Goal: Task Accomplishment & Management: Manage account settings

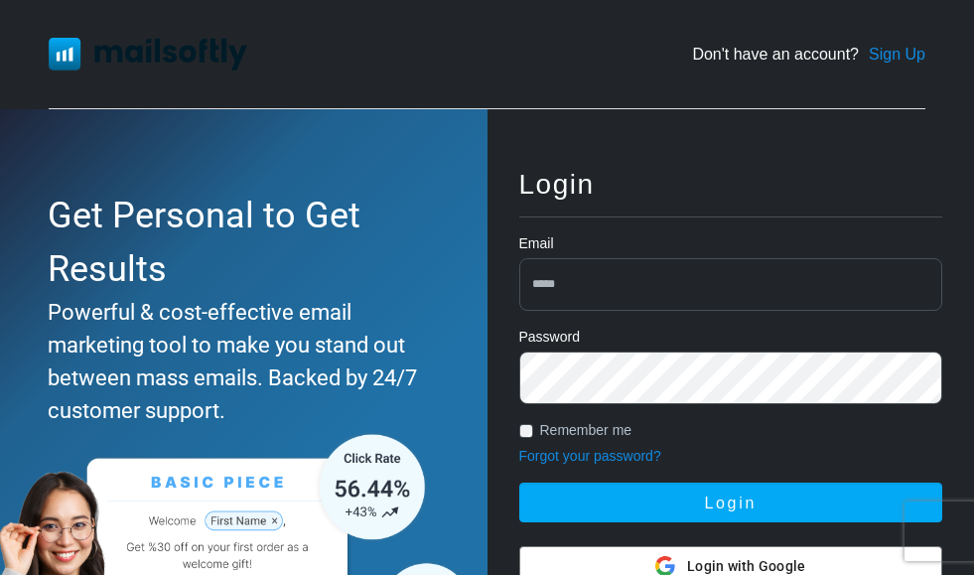
click at [597, 278] on input "email" at bounding box center [731, 284] width 424 height 53
type input "**********"
click at [519, 483] on button "Login" at bounding box center [731, 503] width 424 height 40
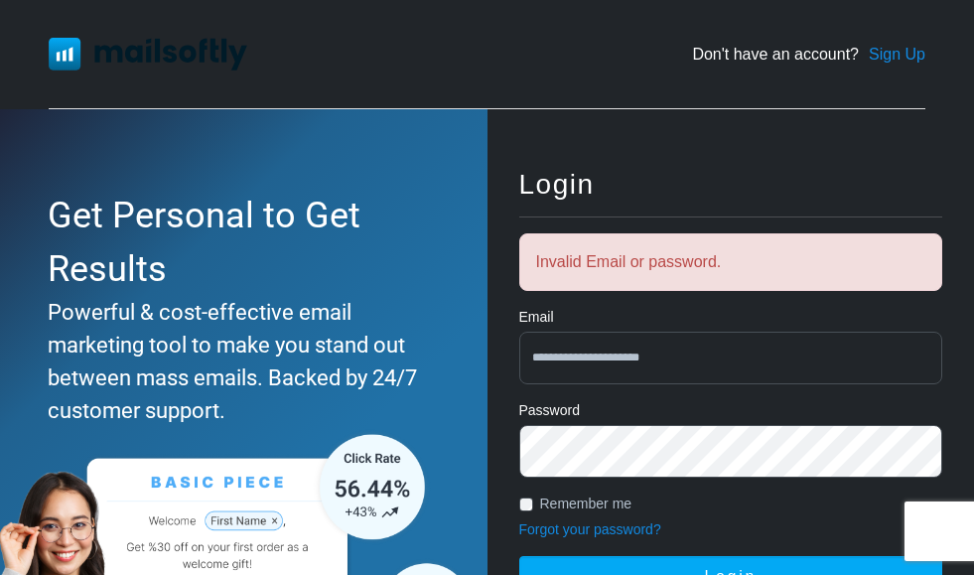
click at [519, 556] on button "Login" at bounding box center [731, 576] width 424 height 40
